Goal: Task Accomplishment & Management: Manage account settings

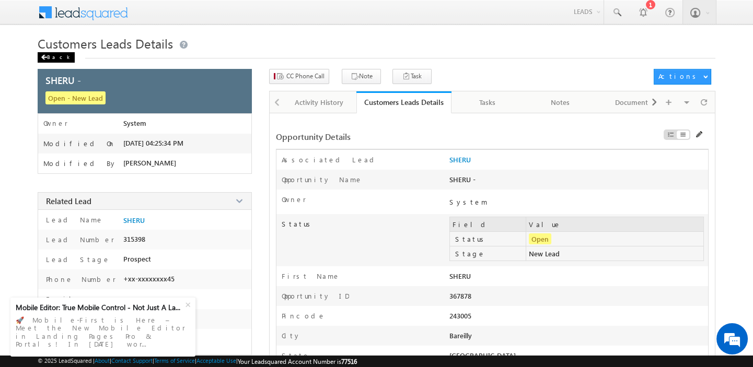
click at [58, 60] on div "Back" at bounding box center [56, 57] width 37 height 10
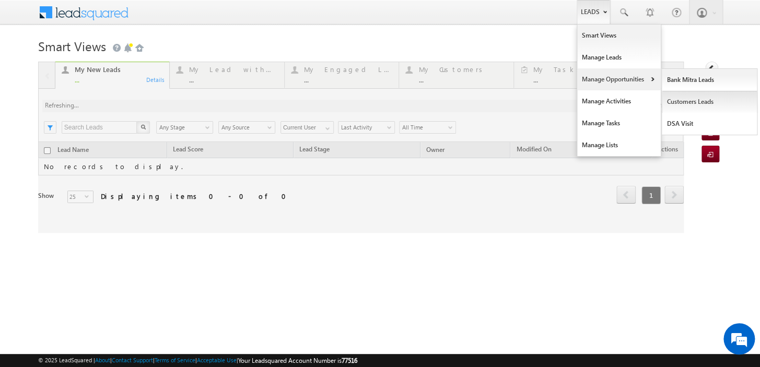
click at [691, 99] on link "Customers Leads" at bounding box center [710, 102] width 96 height 22
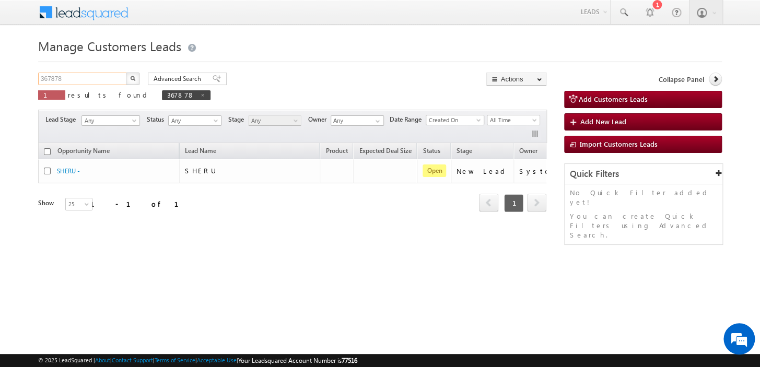
click at [71, 79] on input "367878" at bounding box center [82, 79] width 89 height 13
paste input "782870"
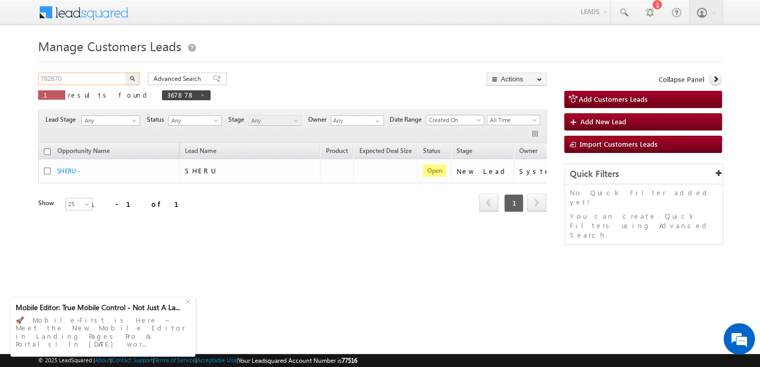
type input "782870"
click at [135, 76] on button "button" at bounding box center [133, 79] width 14 height 13
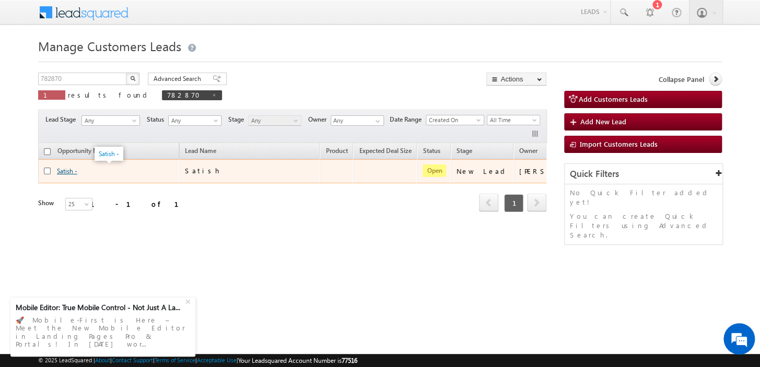
click at [73, 170] on link "Satish -" at bounding box center [67, 171] width 20 height 8
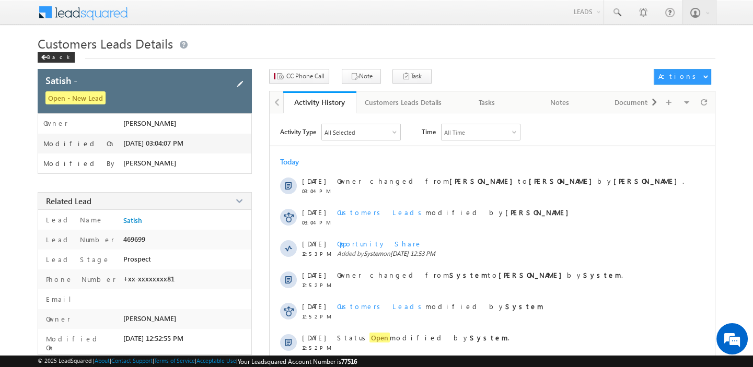
click at [241, 89] on span at bounding box center [239, 83] width 11 height 11
click at [239, 83] on span at bounding box center [239, 83] width 11 height 11
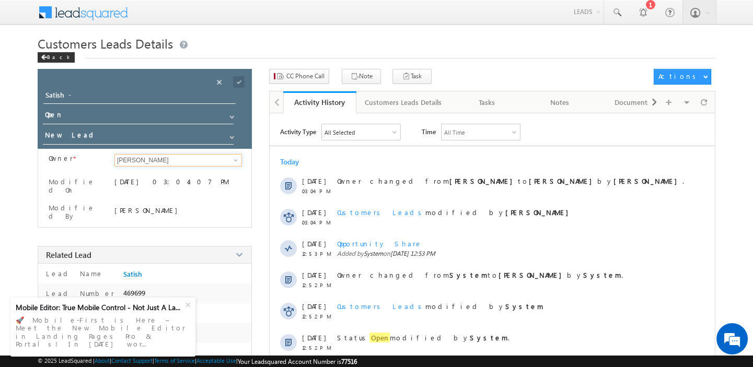
click at [148, 155] on input "[PERSON_NAME]" at bounding box center [177, 160] width 127 height 13
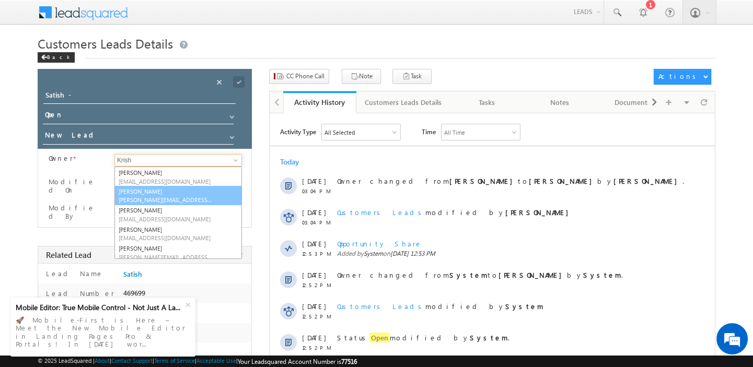
type input "Krish"
click at [180, 189] on link "[PERSON_NAME] [PERSON_NAME][EMAIL_ADDRESS][DOMAIN_NAME]" at bounding box center [177, 196] width 127 height 20
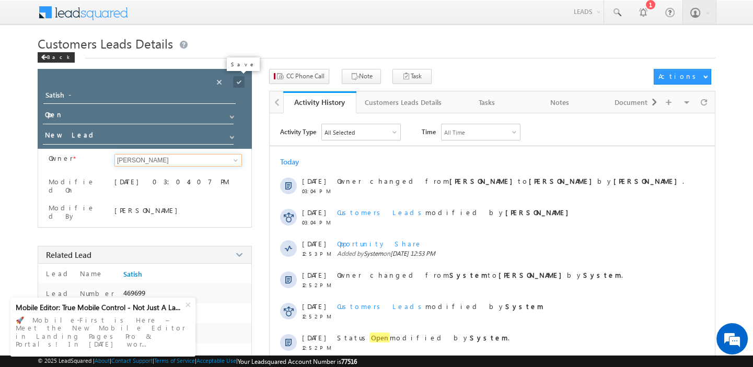
type input "[PERSON_NAME]"
click at [239, 84] on span at bounding box center [238, 81] width 11 height 11
